Goal: Navigation & Orientation: Find specific page/section

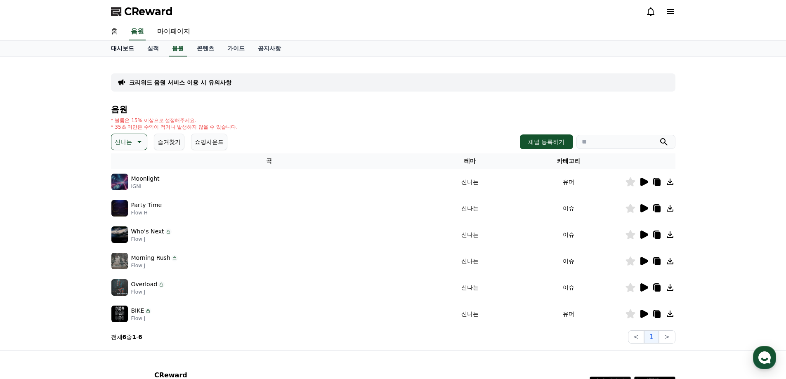
click at [125, 47] on link "대시보드" at bounding box center [122, 49] width 36 height 16
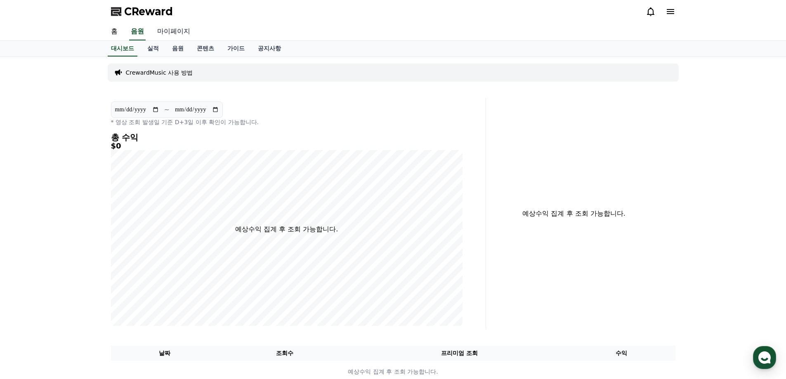
click at [178, 29] on link "마이페이지" at bounding box center [174, 31] width 46 height 17
select select "**********"
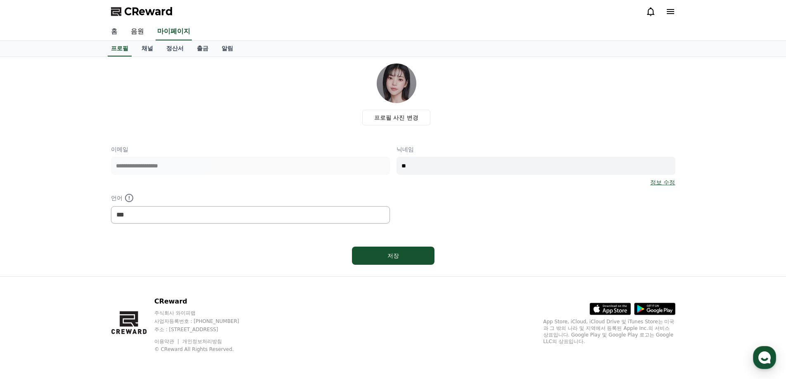
click at [113, 32] on link "홈" at bounding box center [114, 31] width 20 height 17
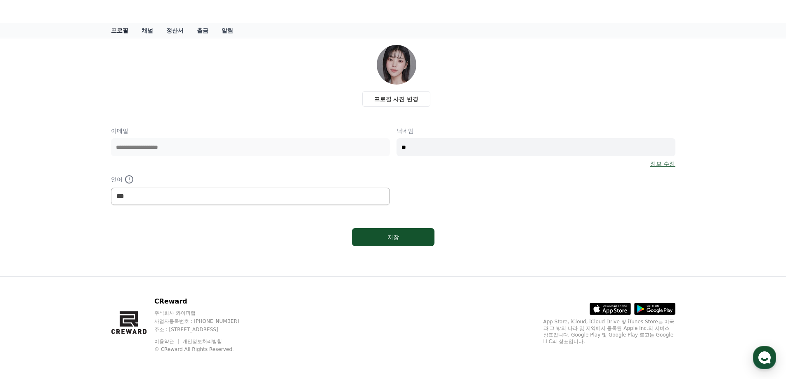
click at [113, 31] on link "프로필" at bounding box center [119, 30] width 31 height 15
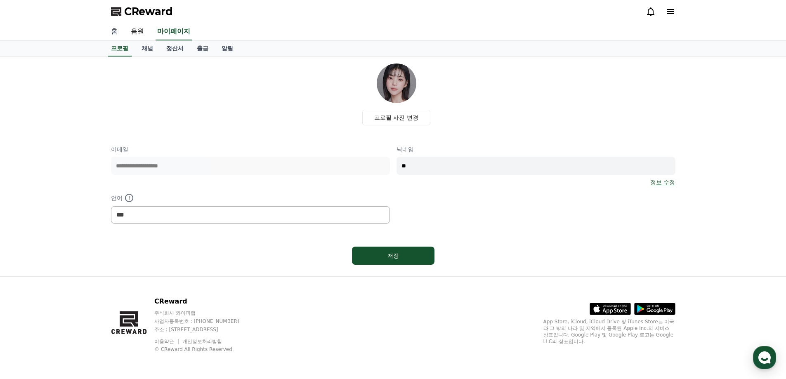
click at [120, 30] on link "홈" at bounding box center [114, 31] width 20 height 17
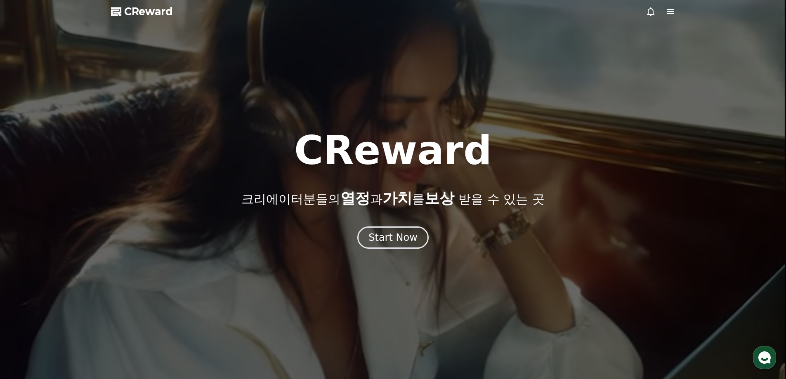
scroll to position [206, 0]
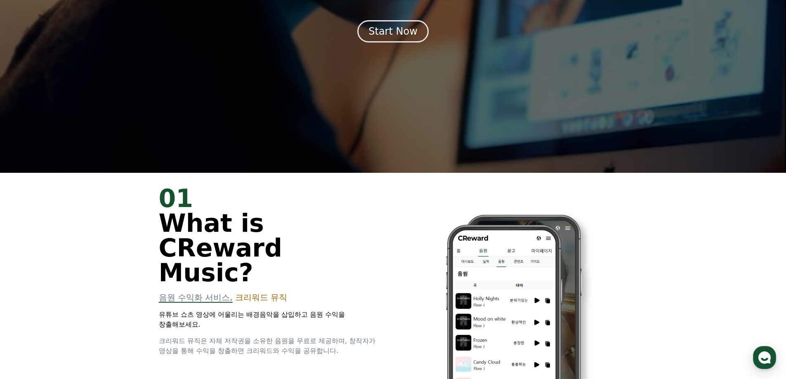
click at [378, 239] on div "01 What is CReward Music?" at bounding box center [271, 235] width 224 height 99
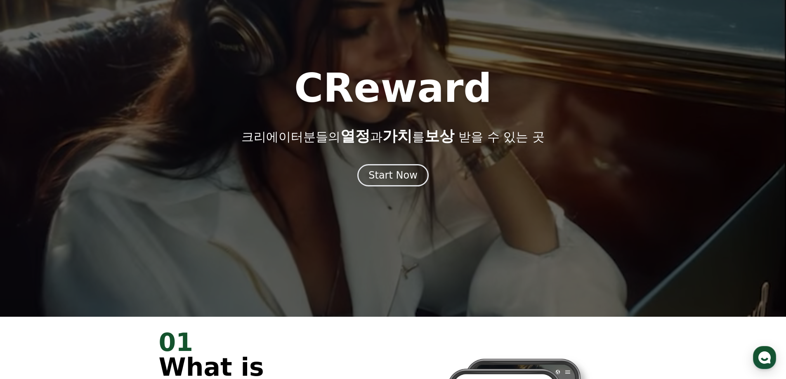
scroll to position [0, 0]
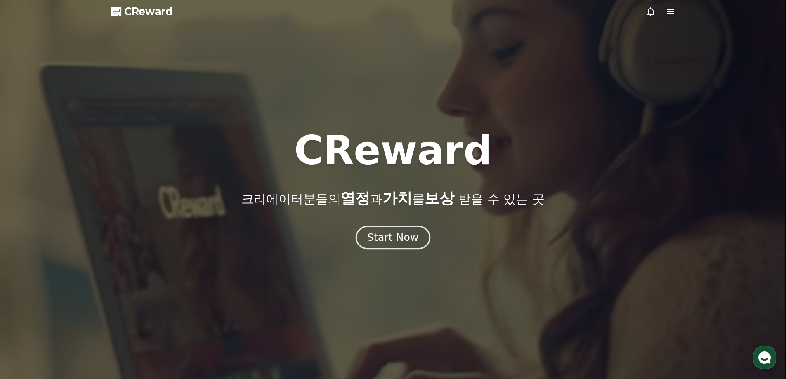
click at [385, 236] on div "Start Now" at bounding box center [392, 238] width 51 height 14
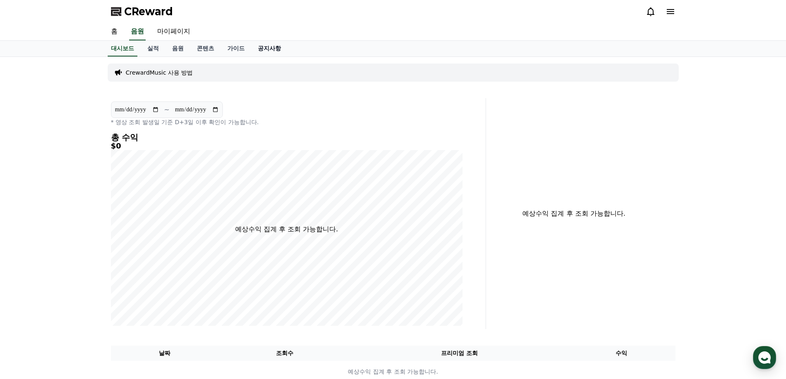
click at [271, 48] on link "공지사항" at bounding box center [269, 49] width 36 height 16
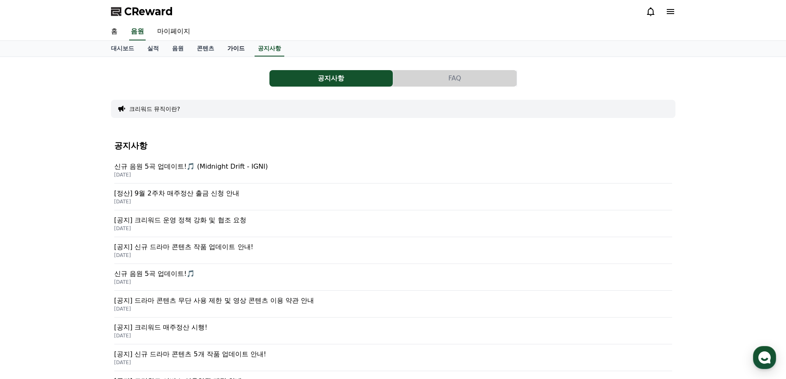
click at [238, 48] on link "가이드" at bounding box center [236, 49] width 31 height 16
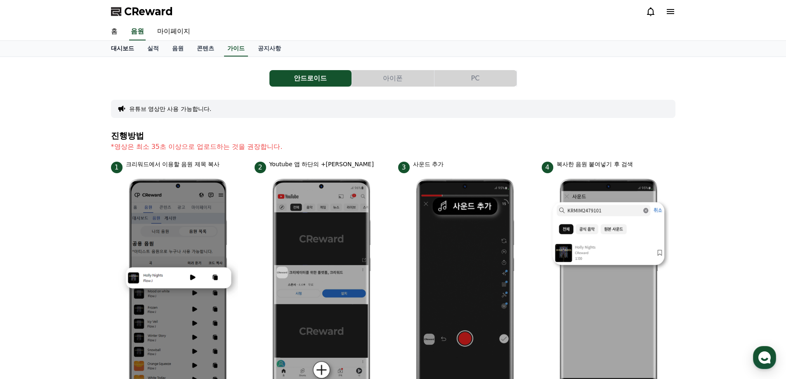
click at [123, 47] on link "대시보드" at bounding box center [122, 49] width 36 height 16
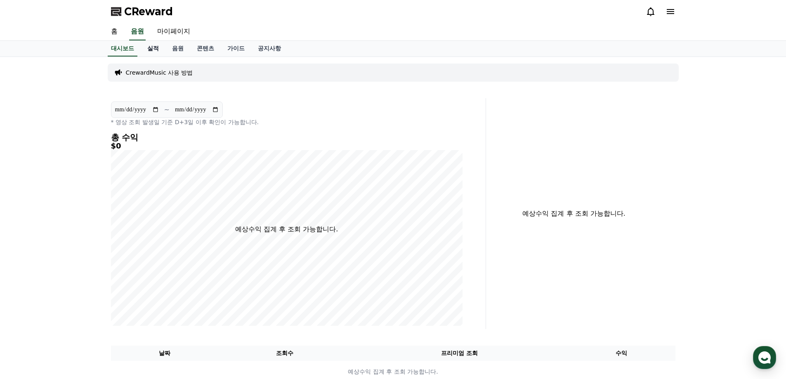
click at [154, 49] on link "실적" at bounding box center [153, 49] width 25 height 16
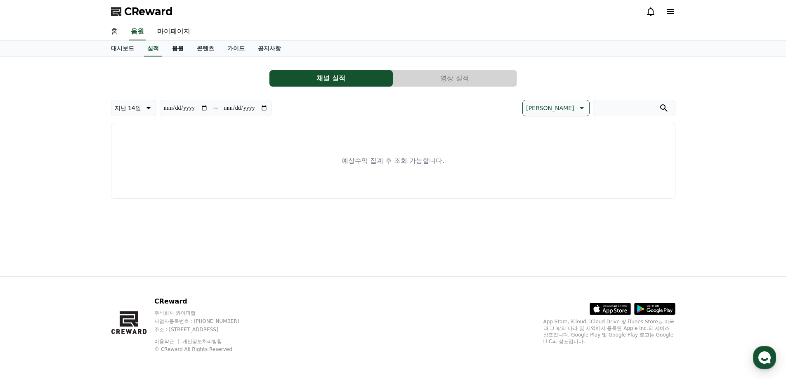
click at [178, 49] on link "음원" at bounding box center [177, 49] width 25 height 16
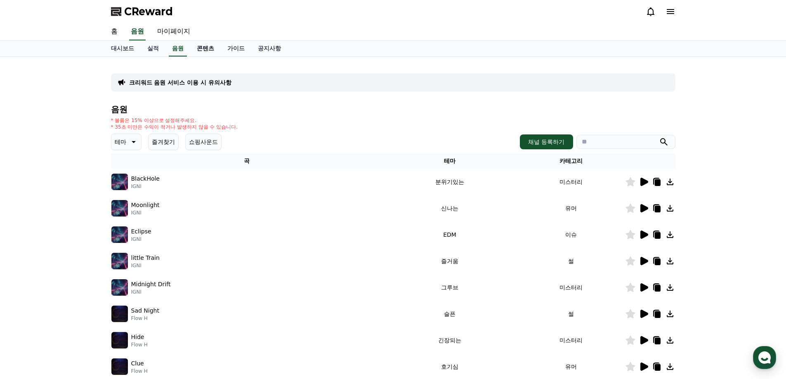
click at [212, 48] on link "콘텐츠" at bounding box center [205, 49] width 31 height 16
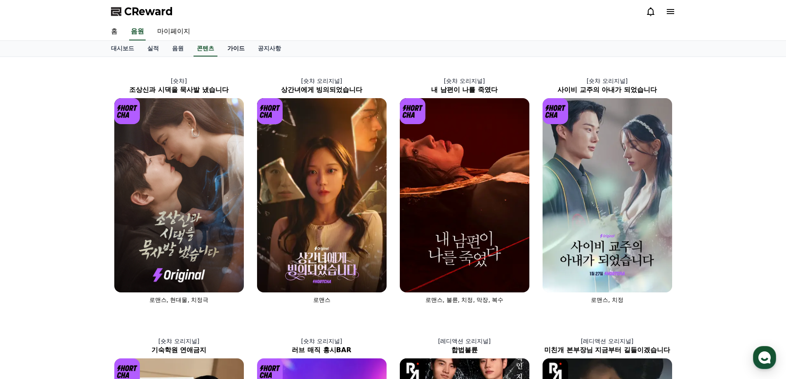
click at [233, 45] on link "가이드" at bounding box center [236, 49] width 31 height 16
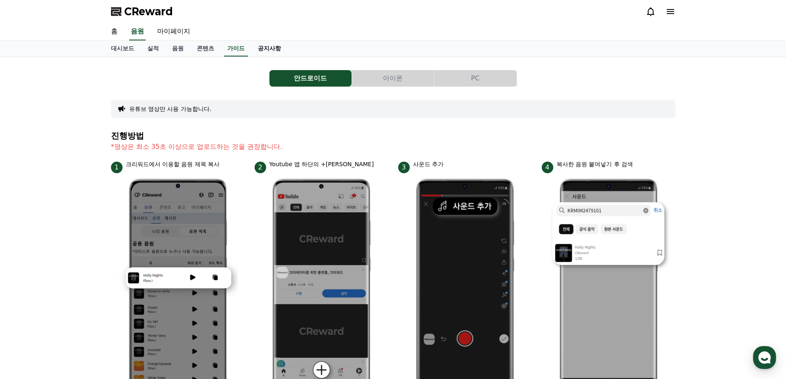
click at [268, 46] on link "공지사항" at bounding box center [269, 49] width 36 height 16
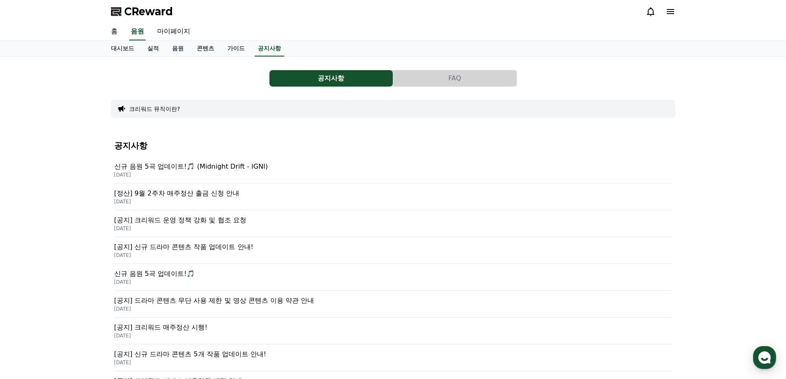
click at [159, 10] on span "CReward" at bounding box center [148, 11] width 49 height 13
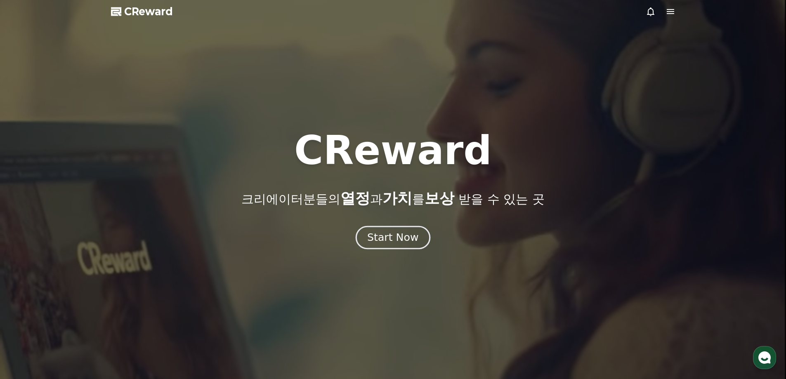
click at [378, 238] on div "Start Now" at bounding box center [392, 238] width 51 height 14
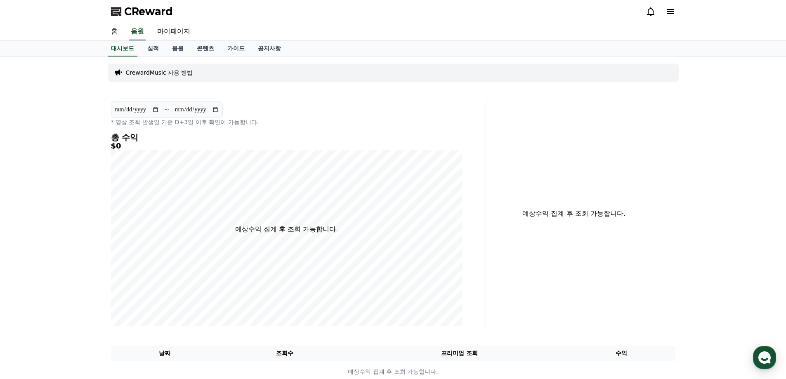
click at [673, 10] on icon at bounding box center [670, 11] width 7 height 5
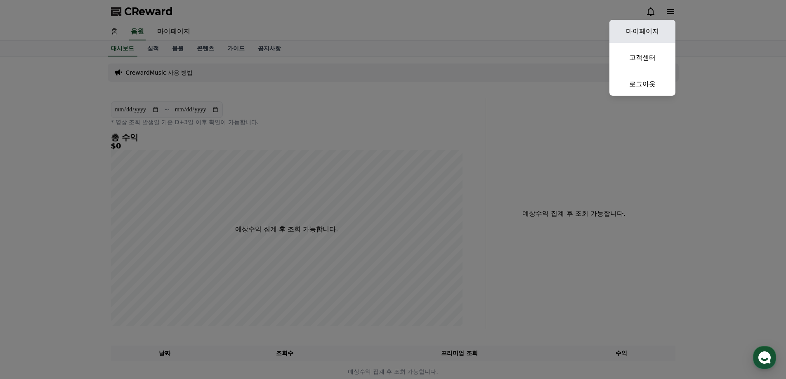
click at [645, 31] on link "마이페이지" at bounding box center [642, 31] width 66 height 23
select select "**********"
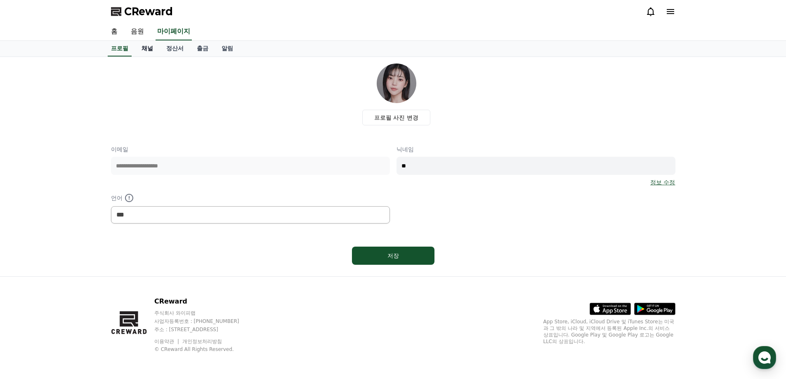
click at [147, 48] on link "채널" at bounding box center [147, 49] width 25 height 16
